Goal: Information Seeking & Learning: Learn about a topic

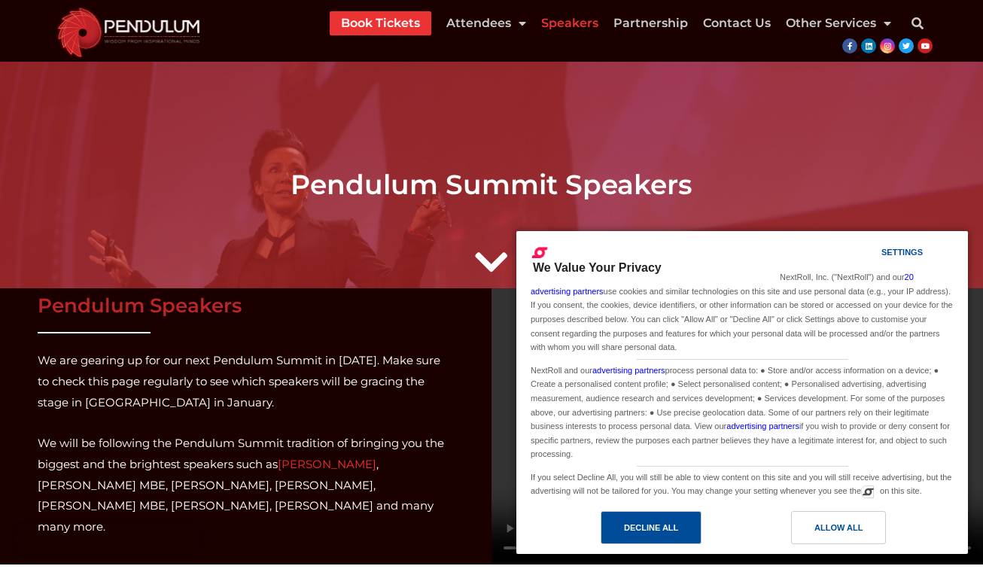
click at [671, 532] on div "Decline All" at bounding box center [651, 527] width 54 height 17
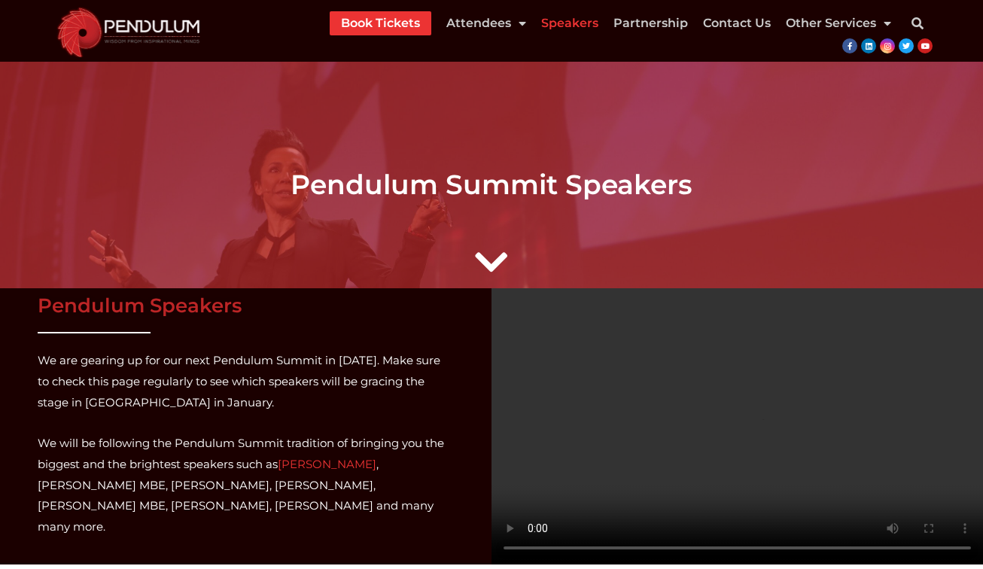
click at [561, 23] on link "Speakers" at bounding box center [569, 23] width 57 height 24
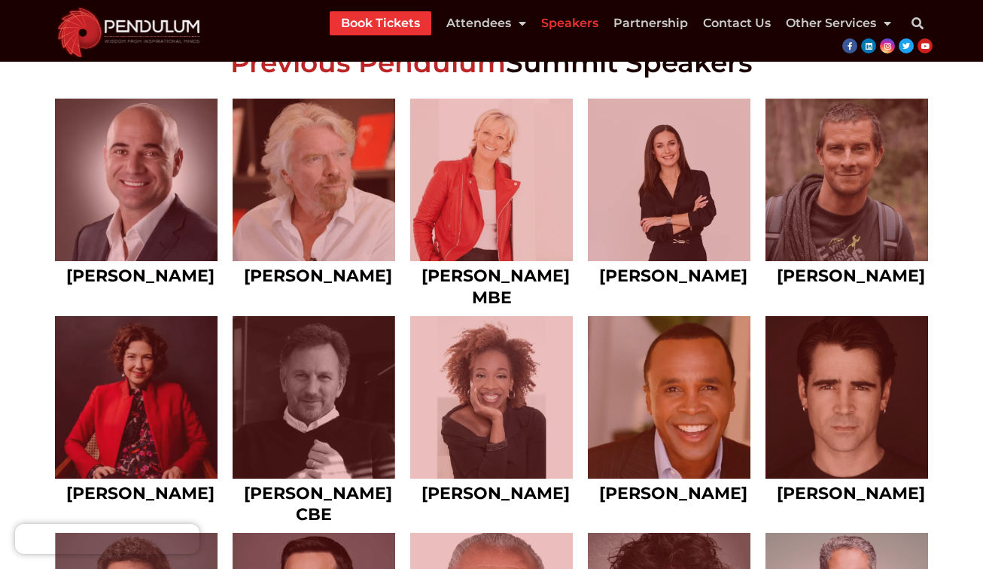
scroll to position [715, 0]
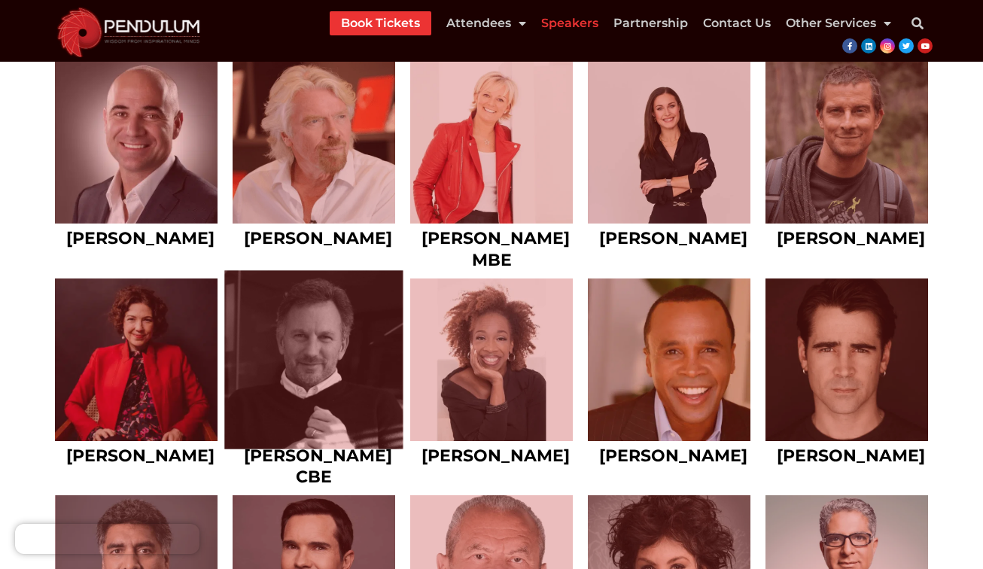
click at [315, 393] on link at bounding box center [313, 359] width 179 height 179
